Goal: Information Seeking & Learning: Compare options

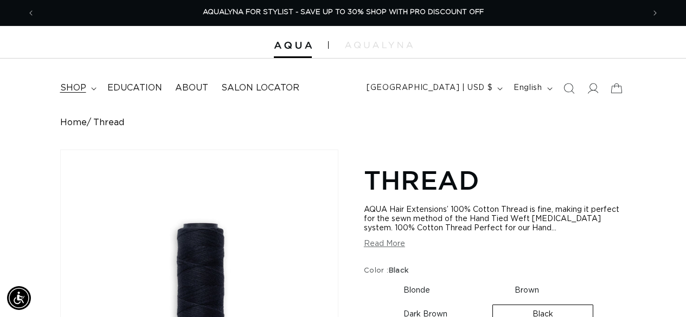
click at [85, 90] on span "shop" at bounding box center [73, 87] width 26 height 11
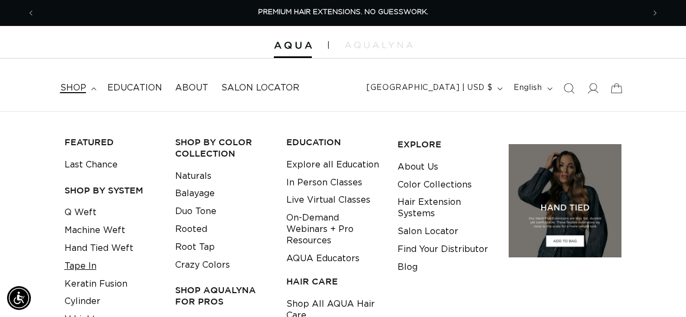
click at [87, 269] on link "Tape In" at bounding box center [81, 267] width 32 height 18
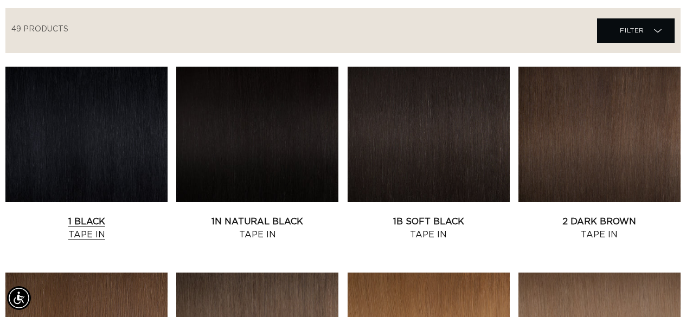
click at [98, 215] on link "1 Black Tape In" at bounding box center [86, 228] width 162 height 26
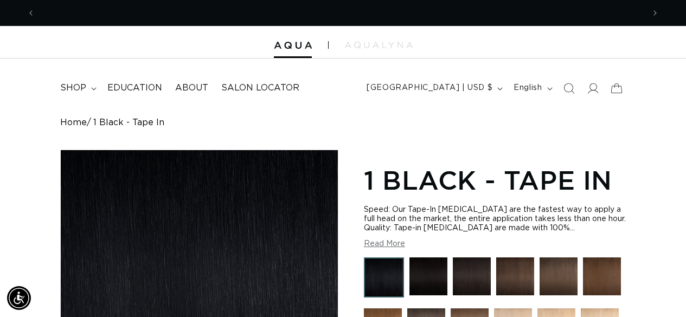
scroll to position [0, 609]
click at [438, 271] on img at bounding box center [429, 277] width 38 height 38
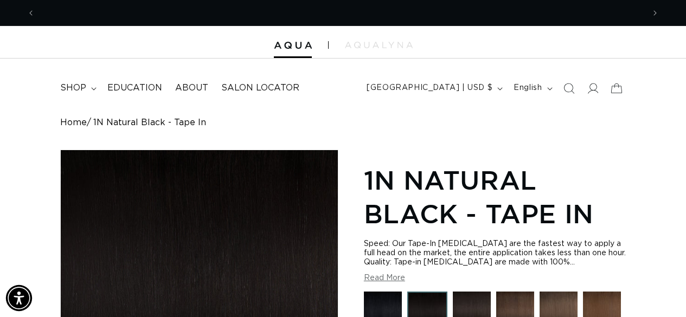
scroll to position [0, 609]
click at [468, 298] on img at bounding box center [472, 311] width 38 height 38
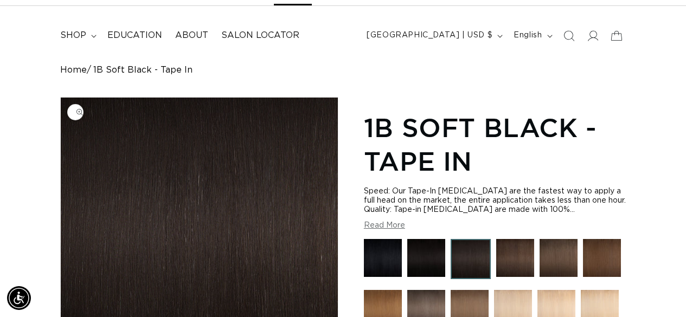
scroll to position [54, 0]
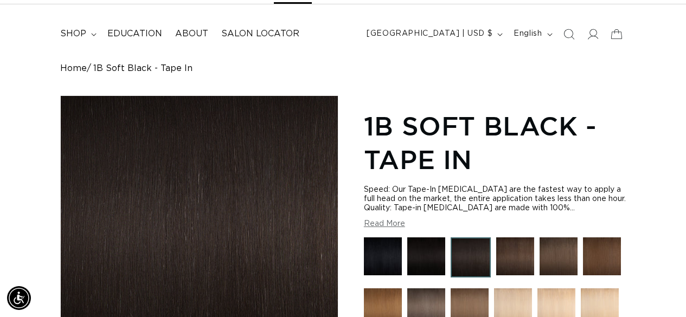
click at [520, 258] on img at bounding box center [516, 257] width 38 height 38
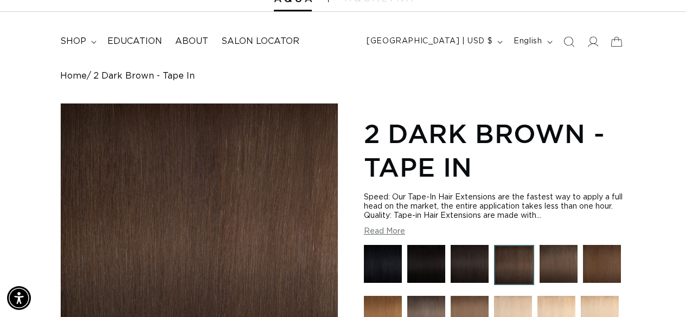
scroll to position [109, 0]
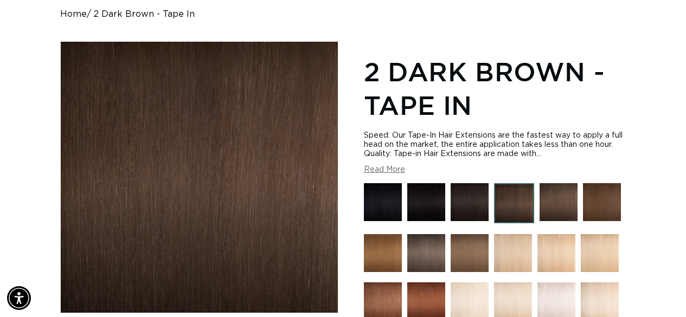
click at [547, 202] on img at bounding box center [559, 202] width 38 height 38
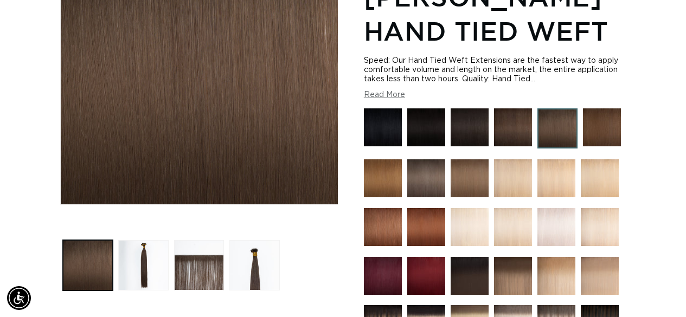
click at [586, 132] on img at bounding box center [602, 128] width 38 height 38
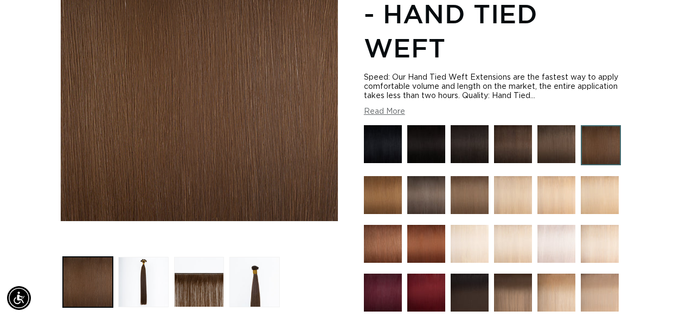
scroll to position [217, 0]
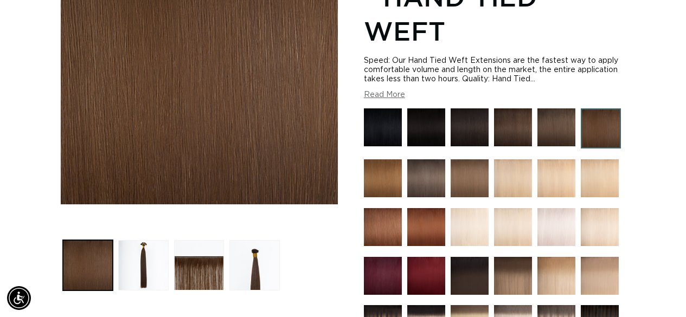
click at [368, 175] on img at bounding box center [383, 179] width 38 height 38
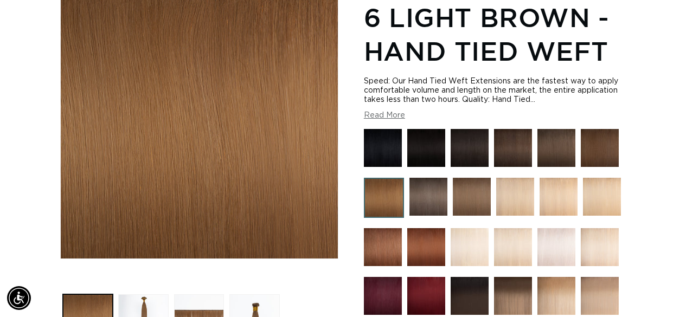
scroll to position [0, 609]
click at [443, 200] on img at bounding box center [429, 197] width 38 height 38
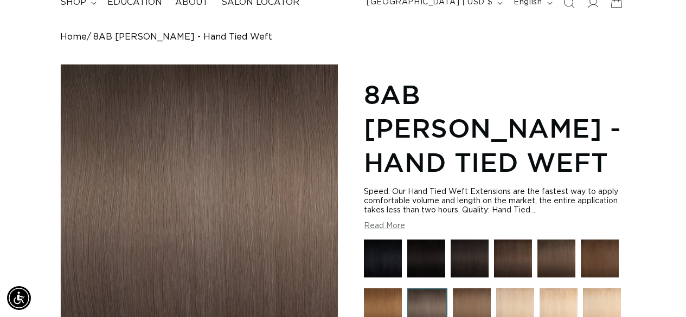
scroll to position [109, 0]
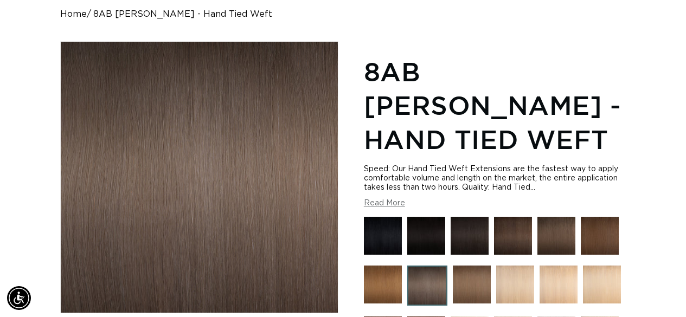
click at [472, 266] on img at bounding box center [472, 285] width 38 height 38
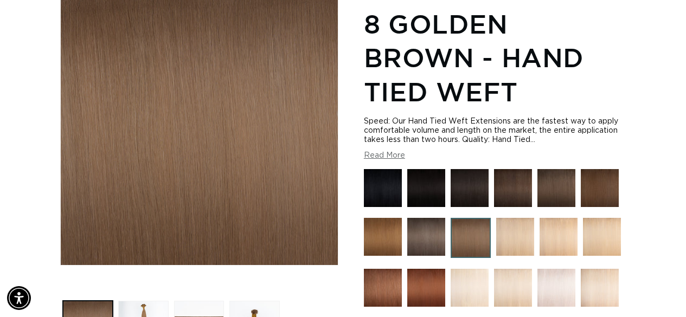
scroll to position [163, 0]
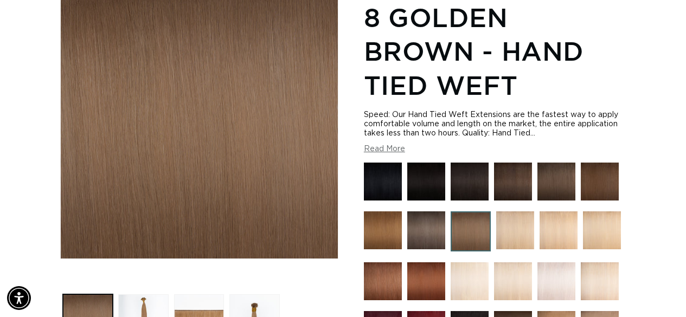
click at [519, 225] on img at bounding box center [516, 231] width 38 height 38
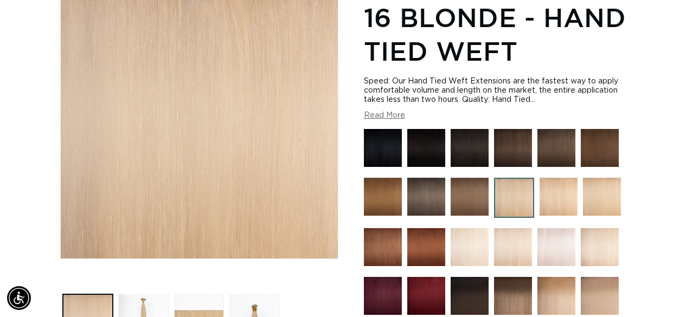
click at [558, 188] on img at bounding box center [559, 197] width 38 height 38
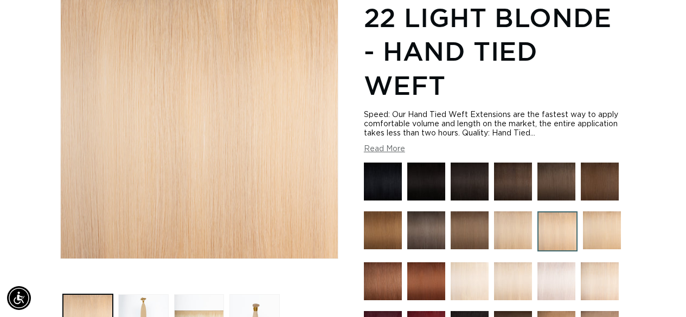
scroll to position [0, 1219]
click at [601, 232] on img at bounding box center [602, 231] width 38 height 38
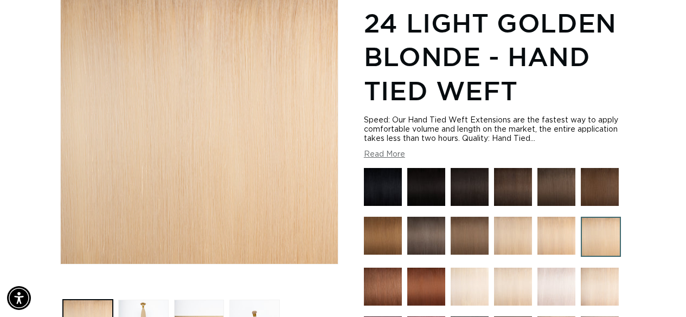
scroll to position [163, 0]
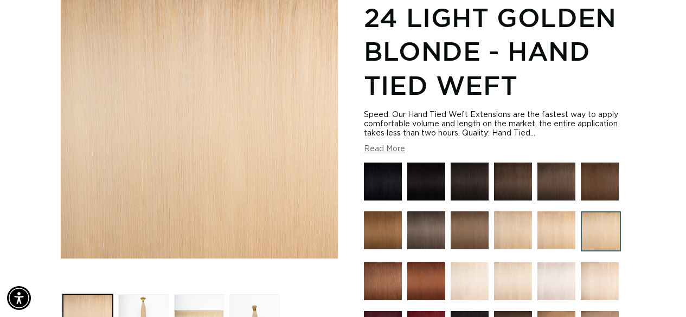
click at [389, 276] on img at bounding box center [383, 282] width 38 height 38
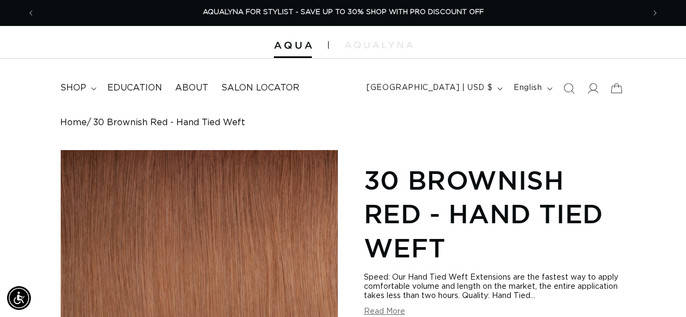
scroll to position [217, 0]
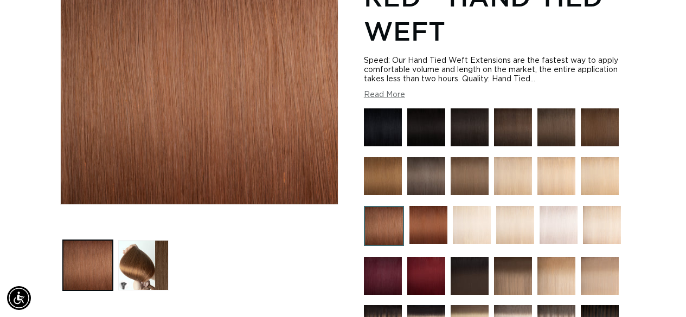
click at [424, 222] on img at bounding box center [429, 225] width 38 height 38
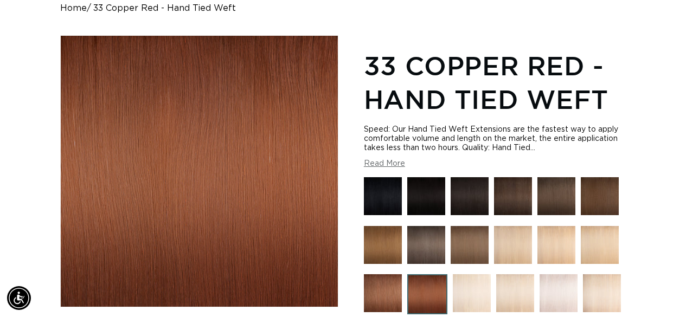
scroll to position [163, 0]
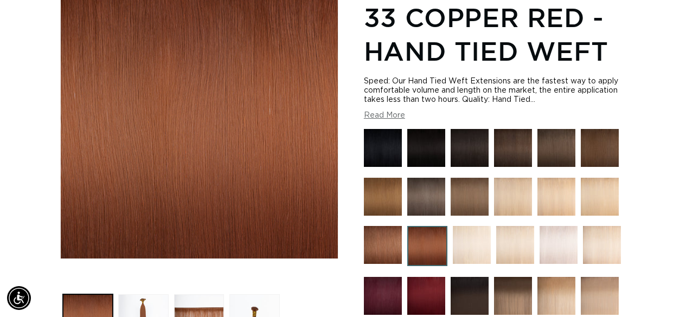
click at [478, 237] on img at bounding box center [472, 245] width 38 height 38
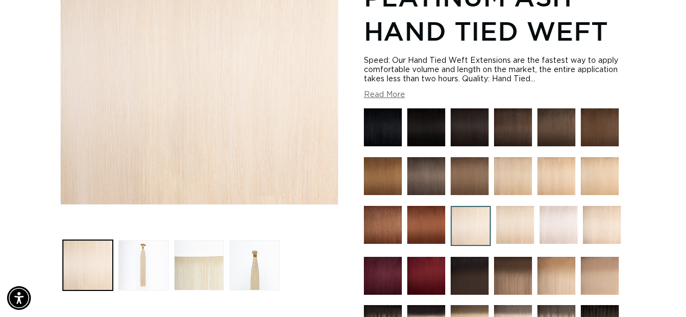
scroll to position [0, 1219]
click at [509, 224] on img at bounding box center [516, 225] width 38 height 38
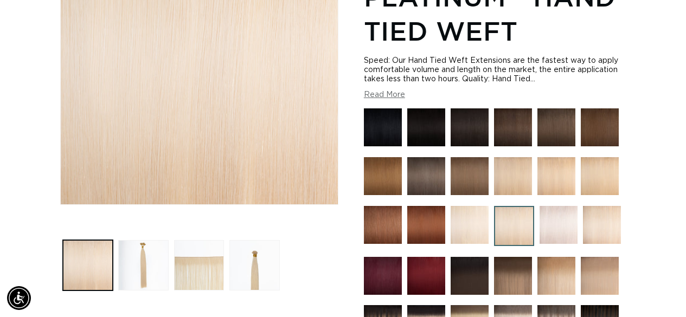
click at [567, 225] on img at bounding box center [559, 225] width 38 height 38
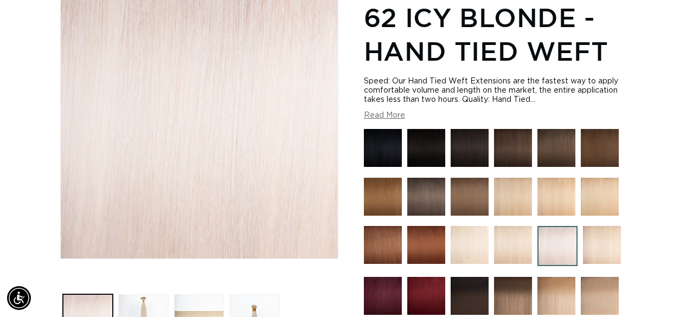
scroll to position [217, 0]
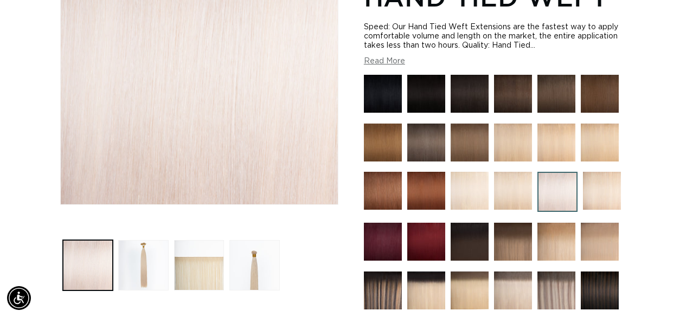
click at [599, 181] on img at bounding box center [602, 191] width 38 height 38
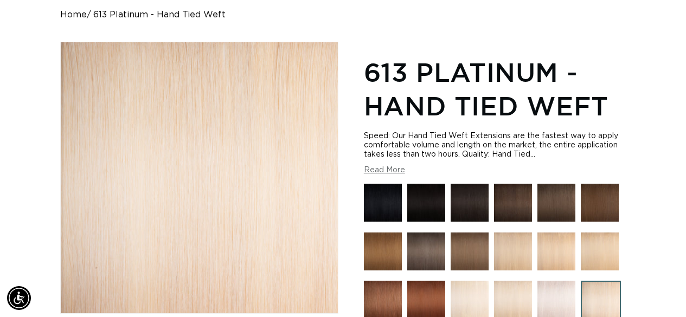
scroll to position [217, 0]
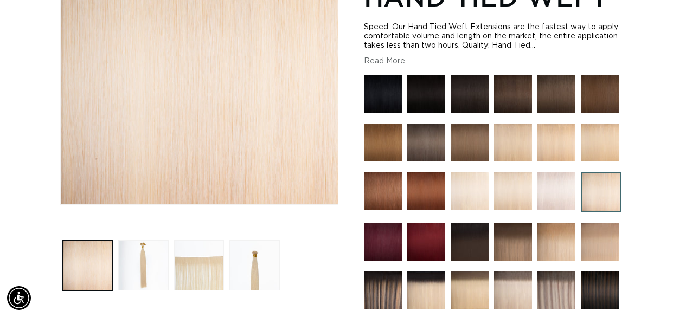
click at [384, 239] on img at bounding box center [383, 242] width 38 height 38
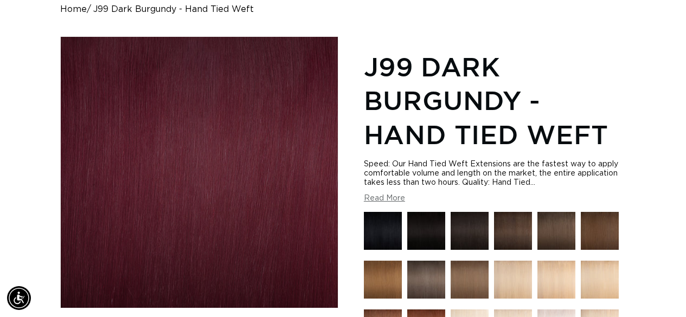
scroll to position [217, 0]
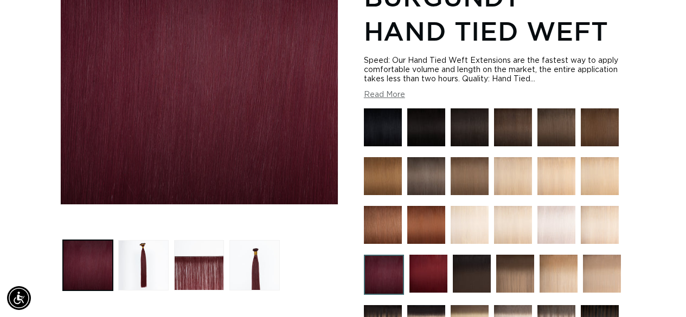
click at [421, 275] on img at bounding box center [429, 274] width 38 height 38
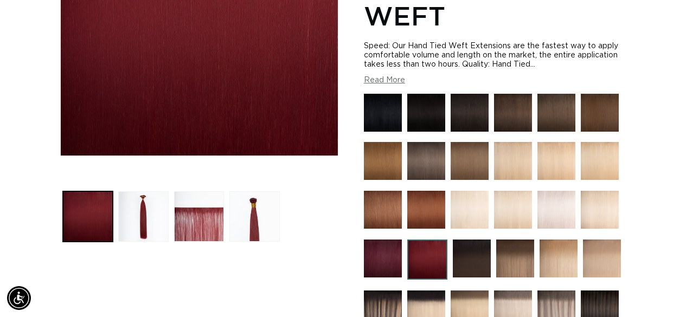
scroll to position [271, 0]
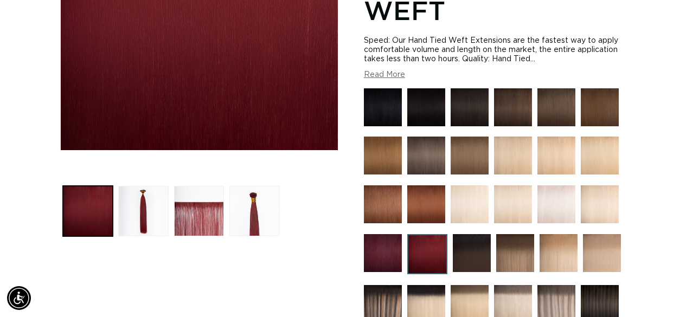
click at [467, 254] on img at bounding box center [472, 253] width 38 height 38
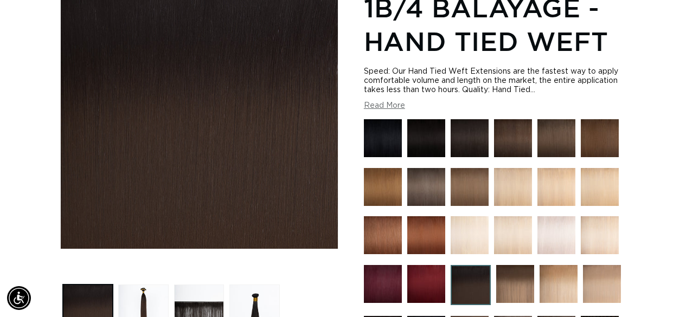
scroll to position [271, 0]
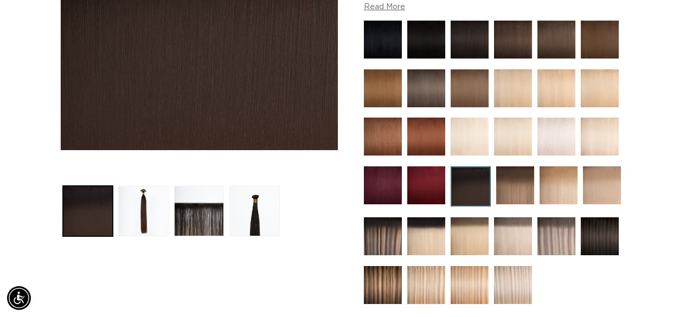
click at [522, 190] on img at bounding box center [516, 186] width 38 height 38
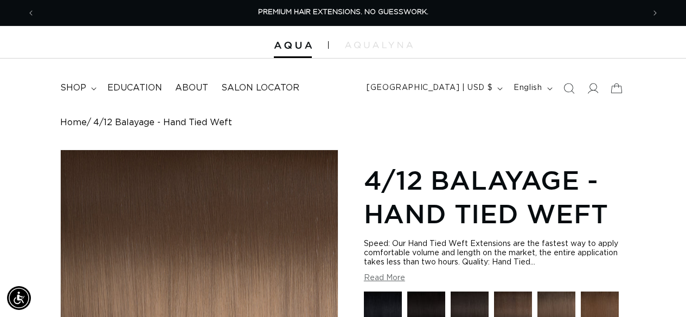
scroll to position [217, 0]
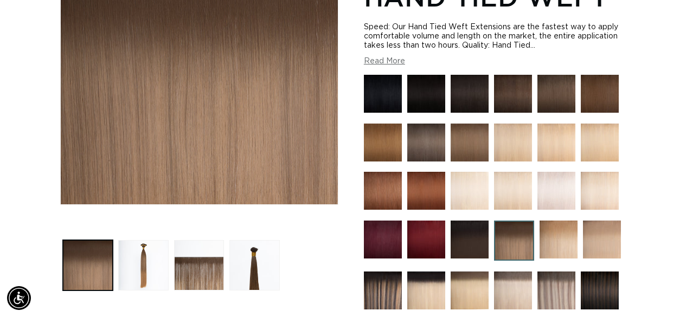
click at [556, 222] on img at bounding box center [559, 240] width 38 height 38
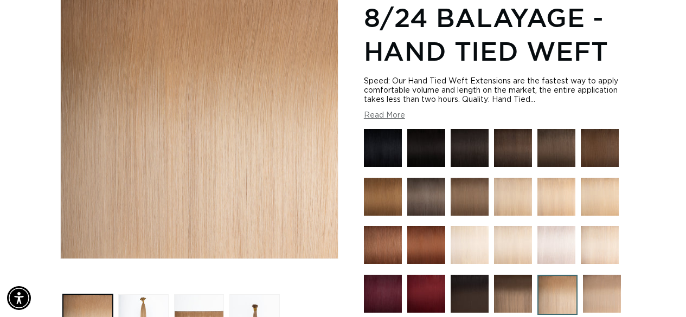
scroll to position [0, 1219]
click at [603, 290] on img at bounding box center [602, 294] width 38 height 38
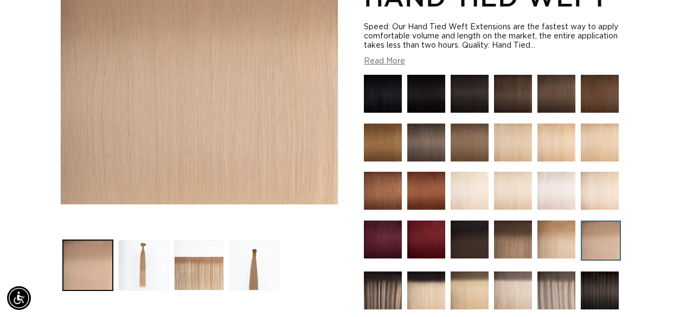
click at [372, 284] on img at bounding box center [383, 291] width 38 height 38
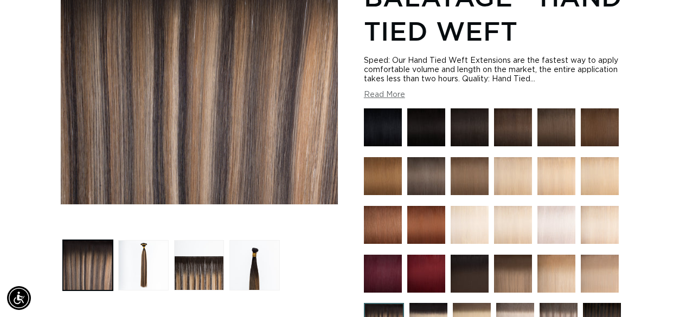
scroll to position [271, 0]
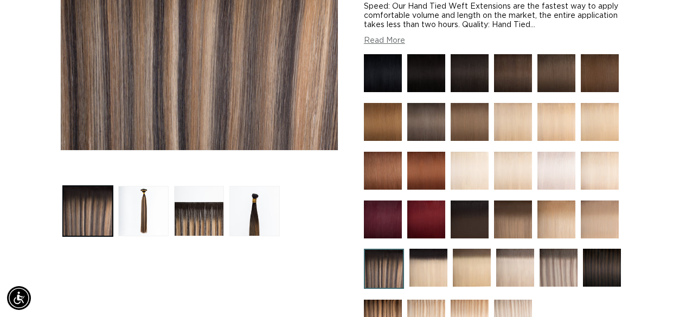
click at [433, 266] on img at bounding box center [429, 268] width 38 height 38
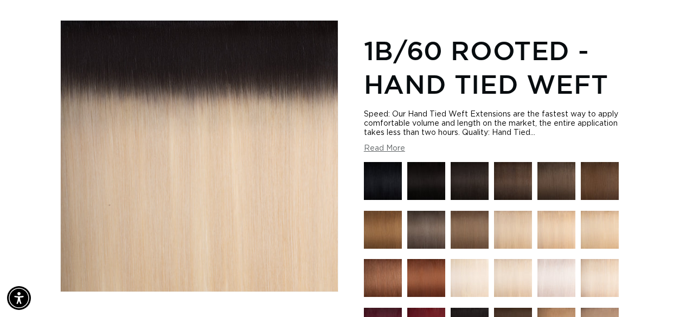
scroll to position [271, 0]
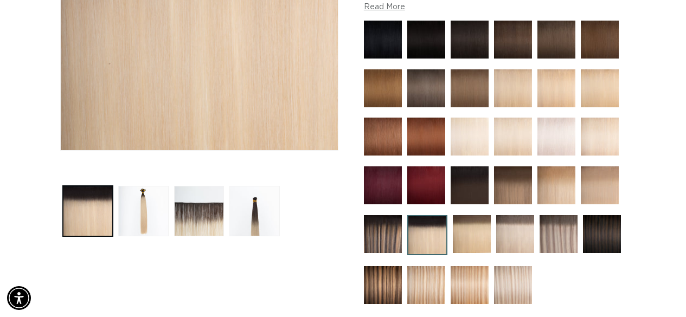
click at [469, 227] on img at bounding box center [472, 234] width 38 height 38
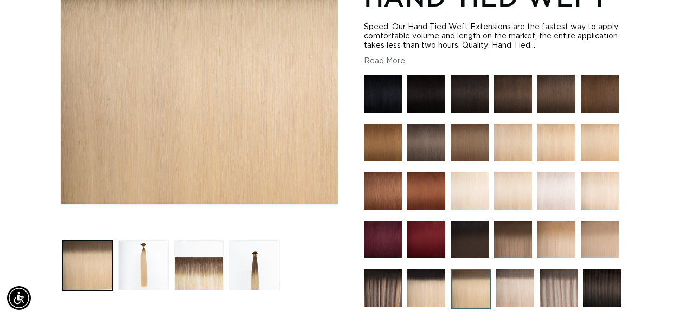
click at [502, 281] on img at bounding box center [516, 289] width 38 height 38
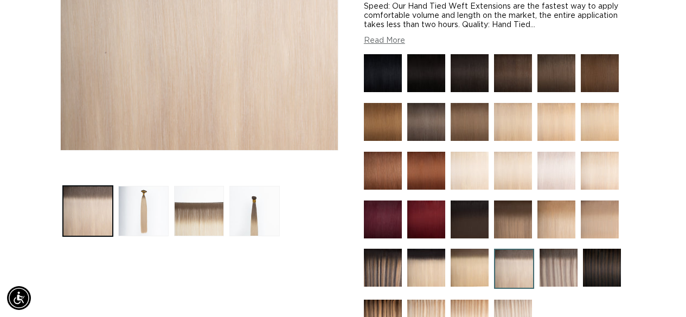
scroll to position [0, 609]
click at [551, 266] on img at bounding box center [559, 268] width 38 height 38
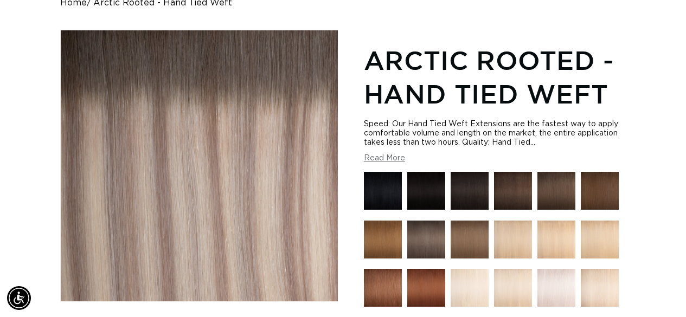
scroll to position [217, 0]
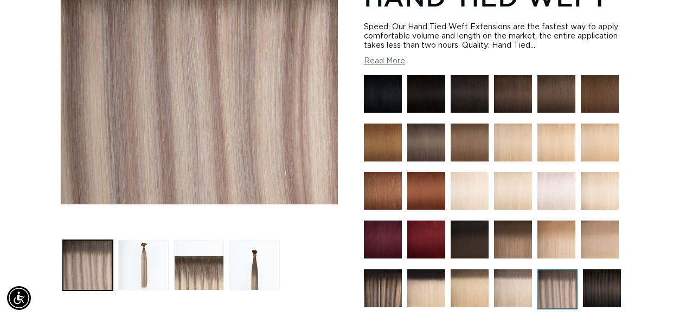
click at [609, 277] on img at bounding box center [602, 289] width 38 height 38
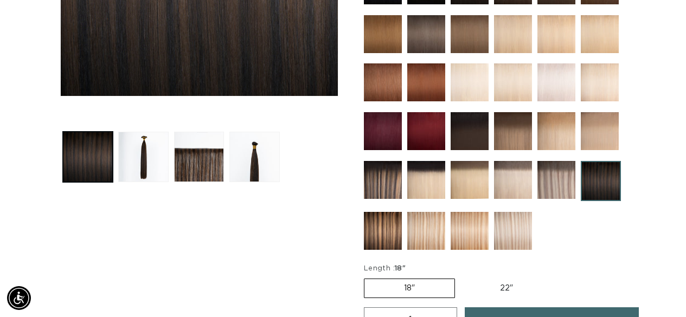
click at [380, 228] on img at bounding box center [383, 231] width 38 height 38
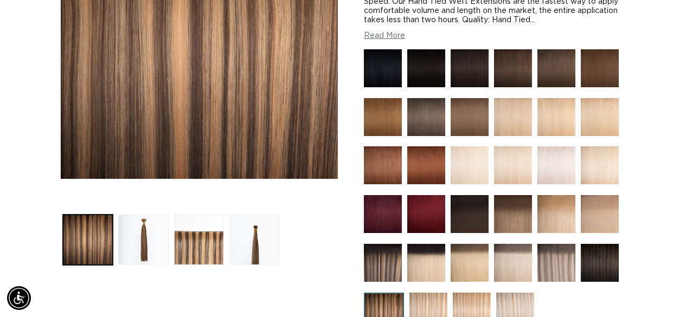
scroll to position [271, 0]
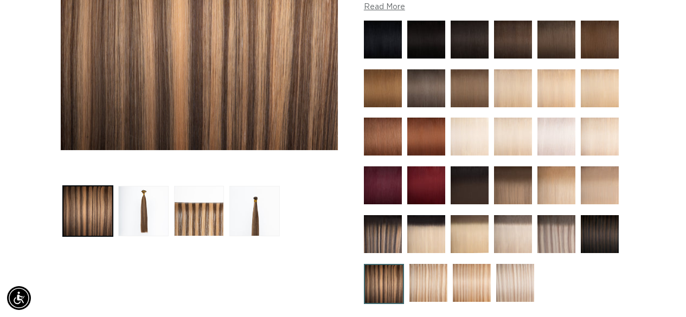
click at [421, 275] on img at bounding box center [429, 283] width 38 height 38
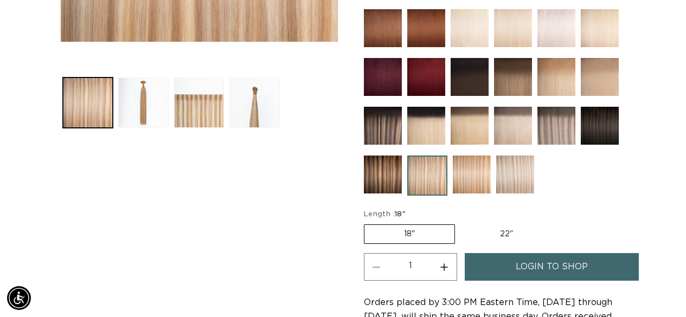
scroll to position [0, 609]
click at [467, 171] on img at bounding box center [472, 175] width 38 height 38
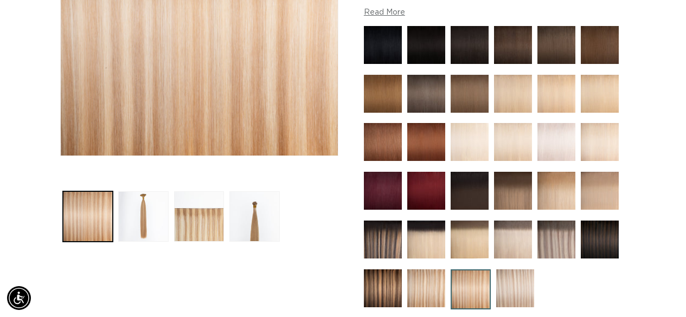
scroll to position [271, 0]
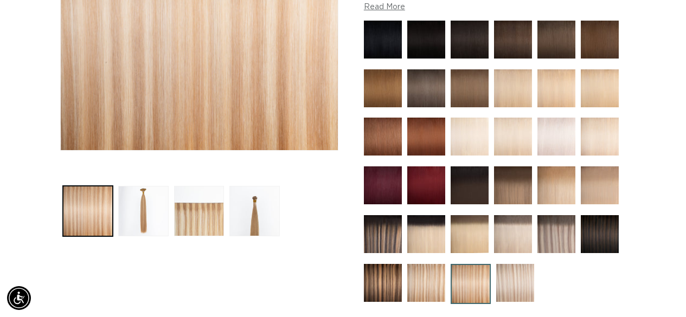
click at [518, 278] on img at bounding box center [516, 283] width 38 height 38
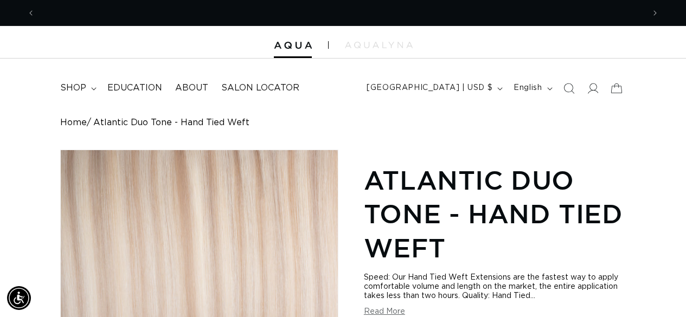
scroll to position [0, 609]
